Goal: Task Accomplishment & Management: Use online tool/utility

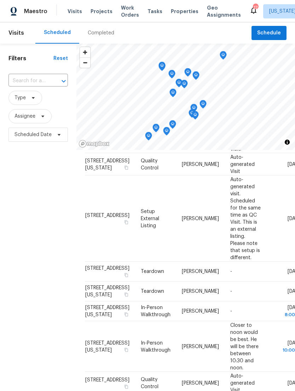
scroll to position [115, 0]
click at [163, 264] on td "Teardown" at bounding box center [155, 271] width 41 height 20
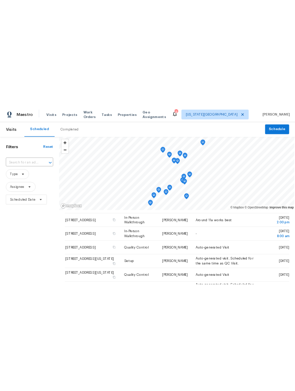
scroll to position [18, 0]
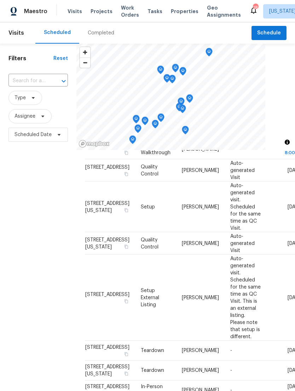
scroll to position [61, 0]
